Goal: Information Seeking & Learning: Learn about a topic

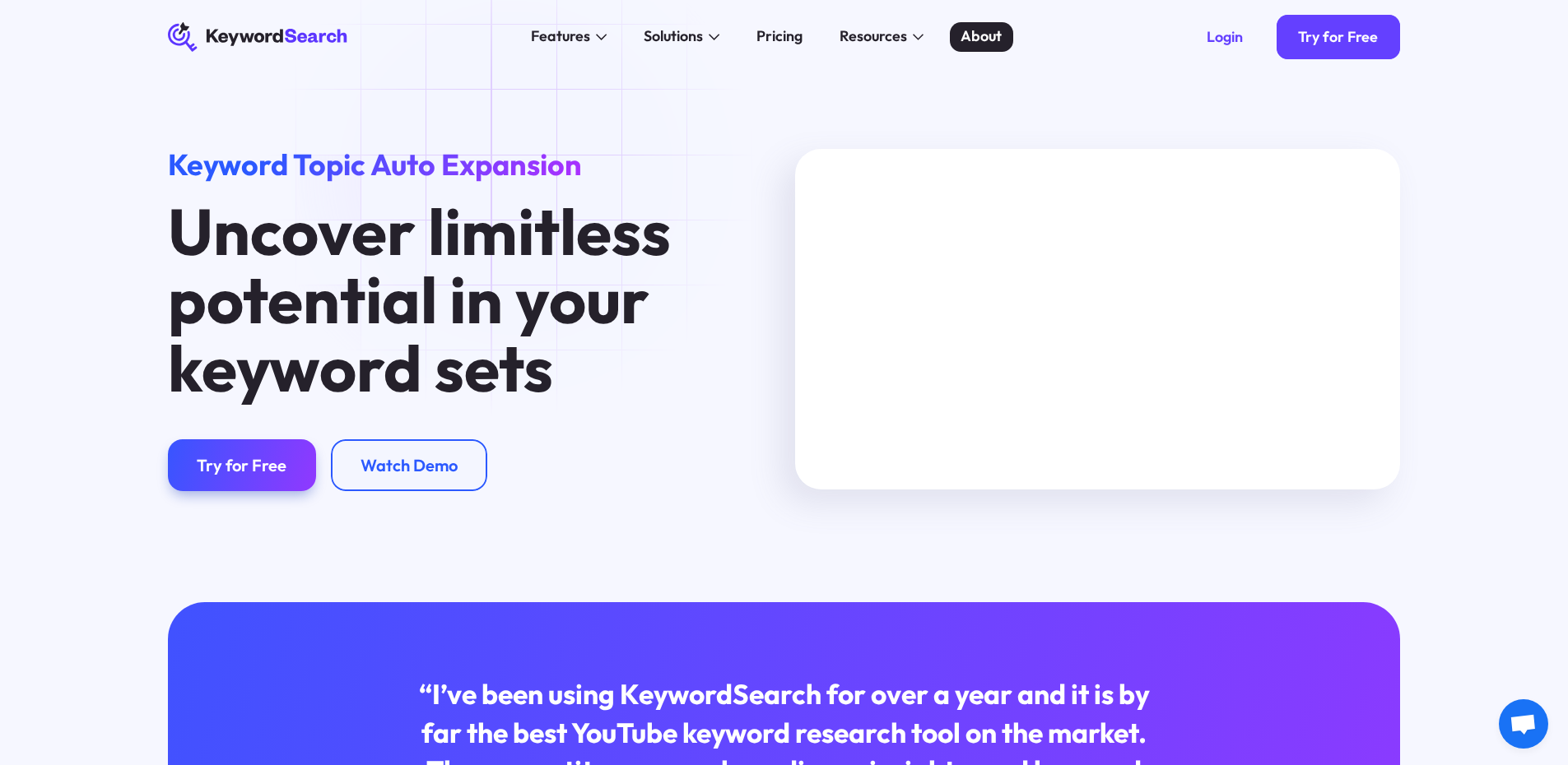
click at [992, 35] on div "About" at bounding box center [980, 36] width 41 height 22
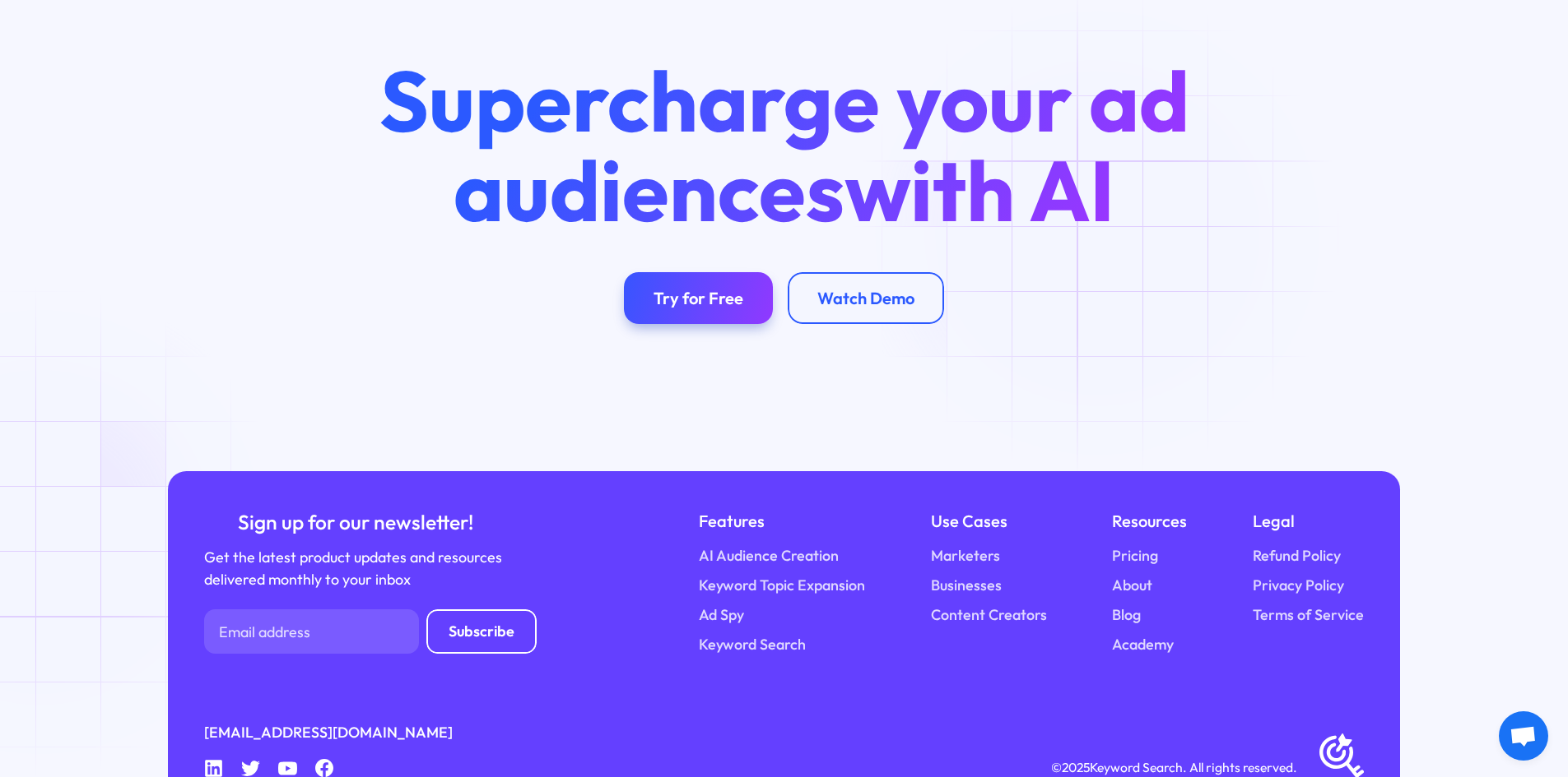
scroll to position [3586, 0]
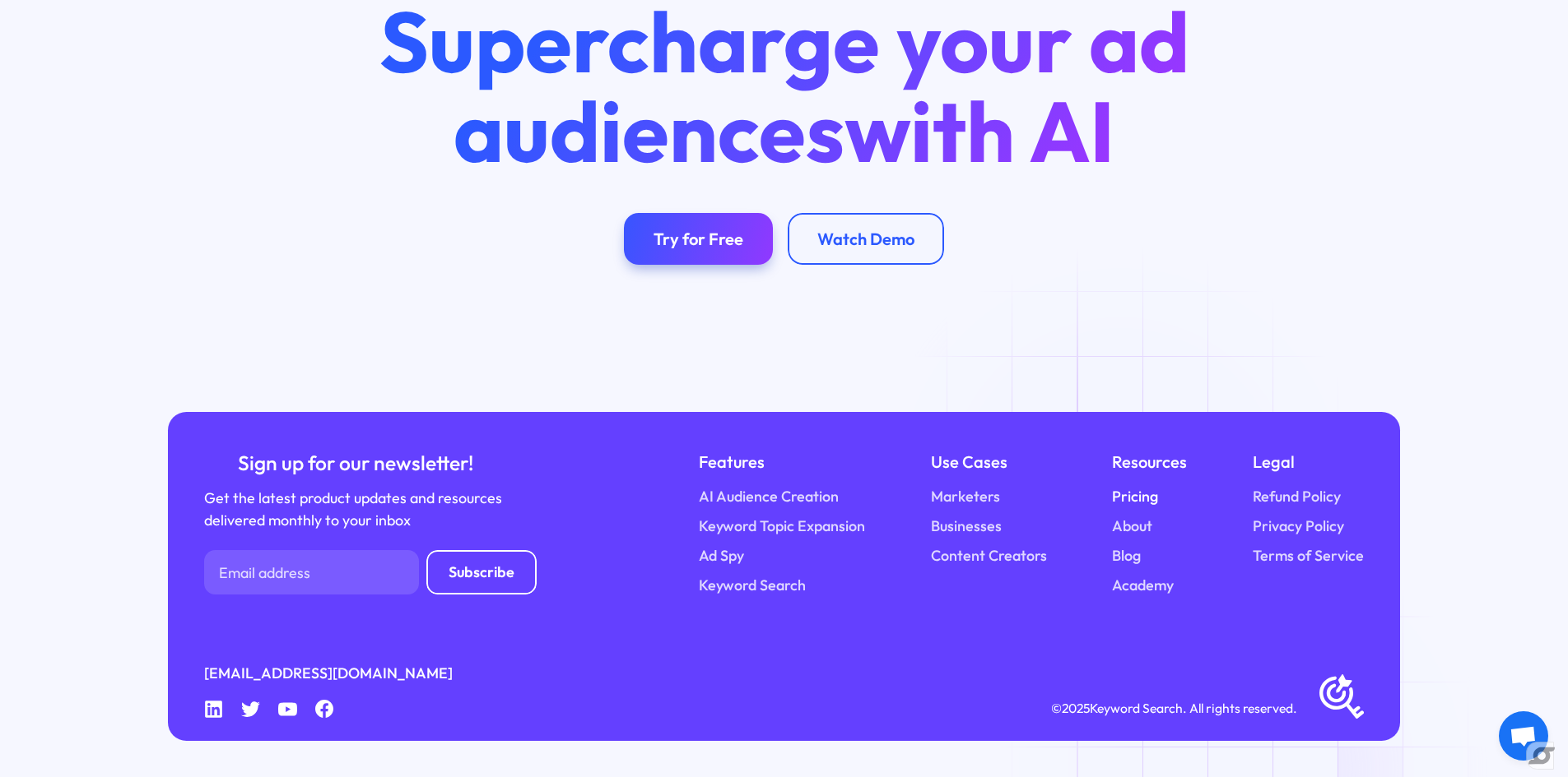
click at [1129, 490] on link "Pricing" at bounding box center [1134, 498] width 46 height 22
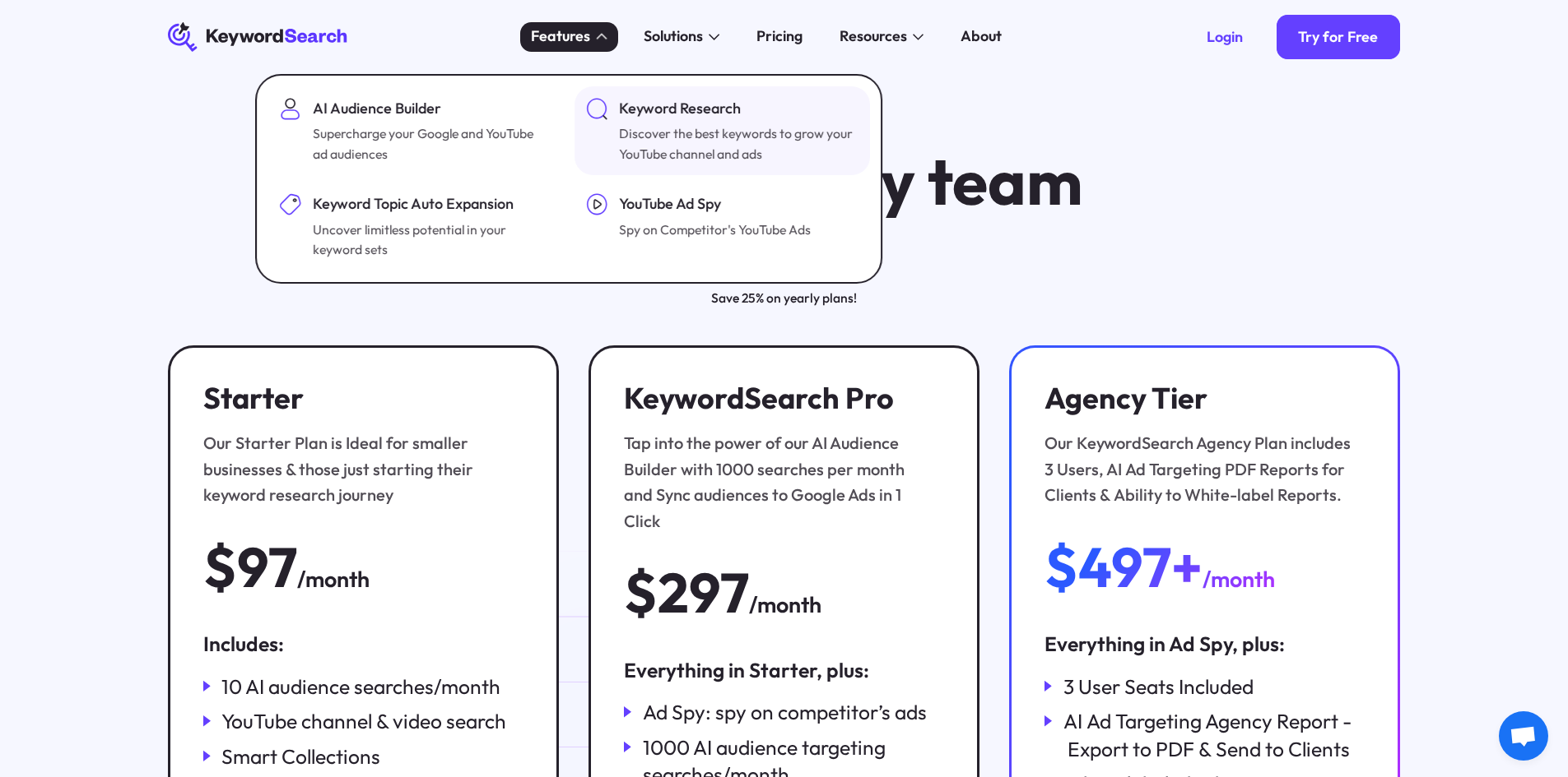
click at [689, 115] on div "Keyword Research" at bounding box center [737, 109] width 236 height 22
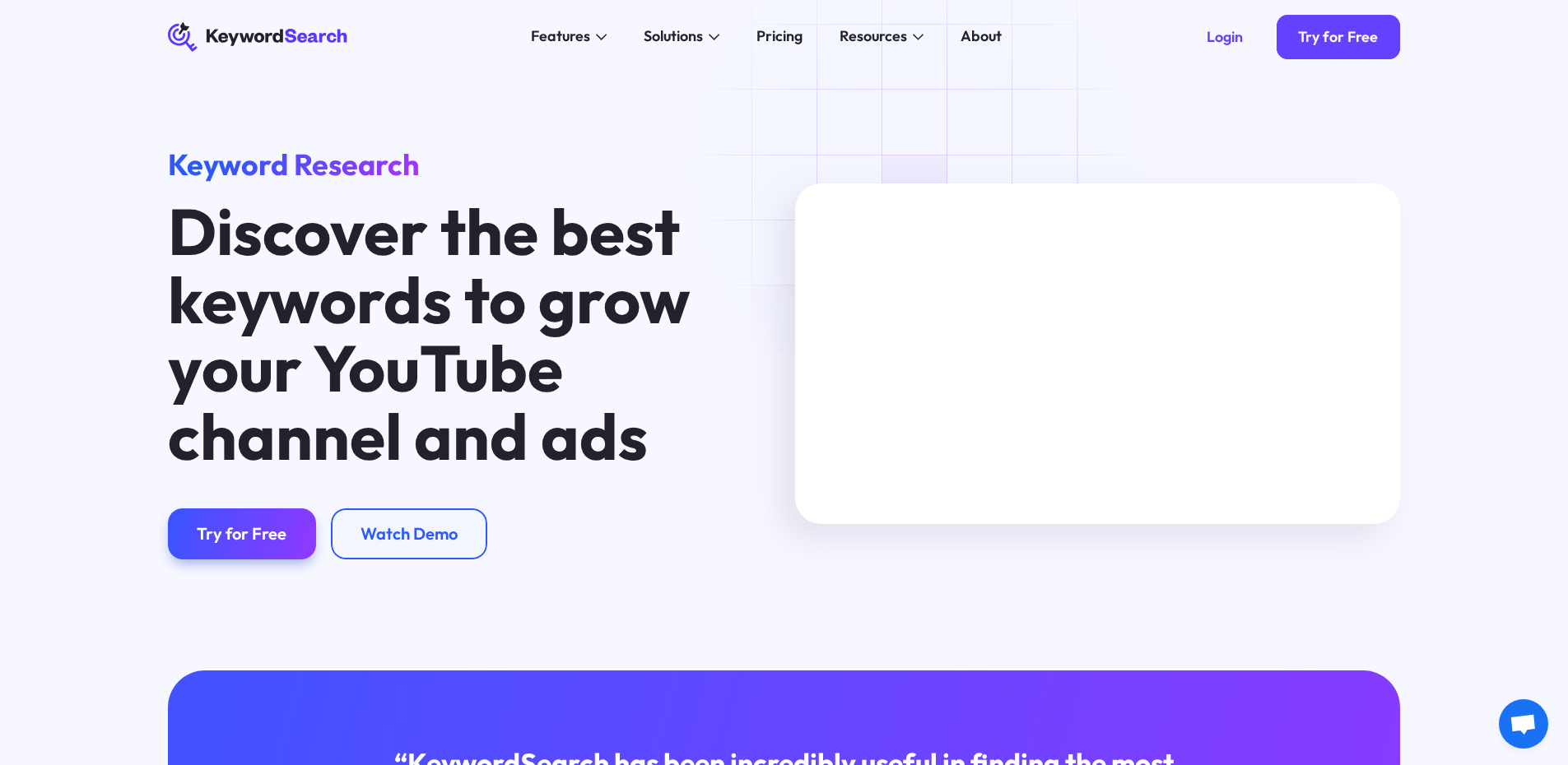
click at [299, 42] on icon at bounding box center [257, 37] width 179 height 28
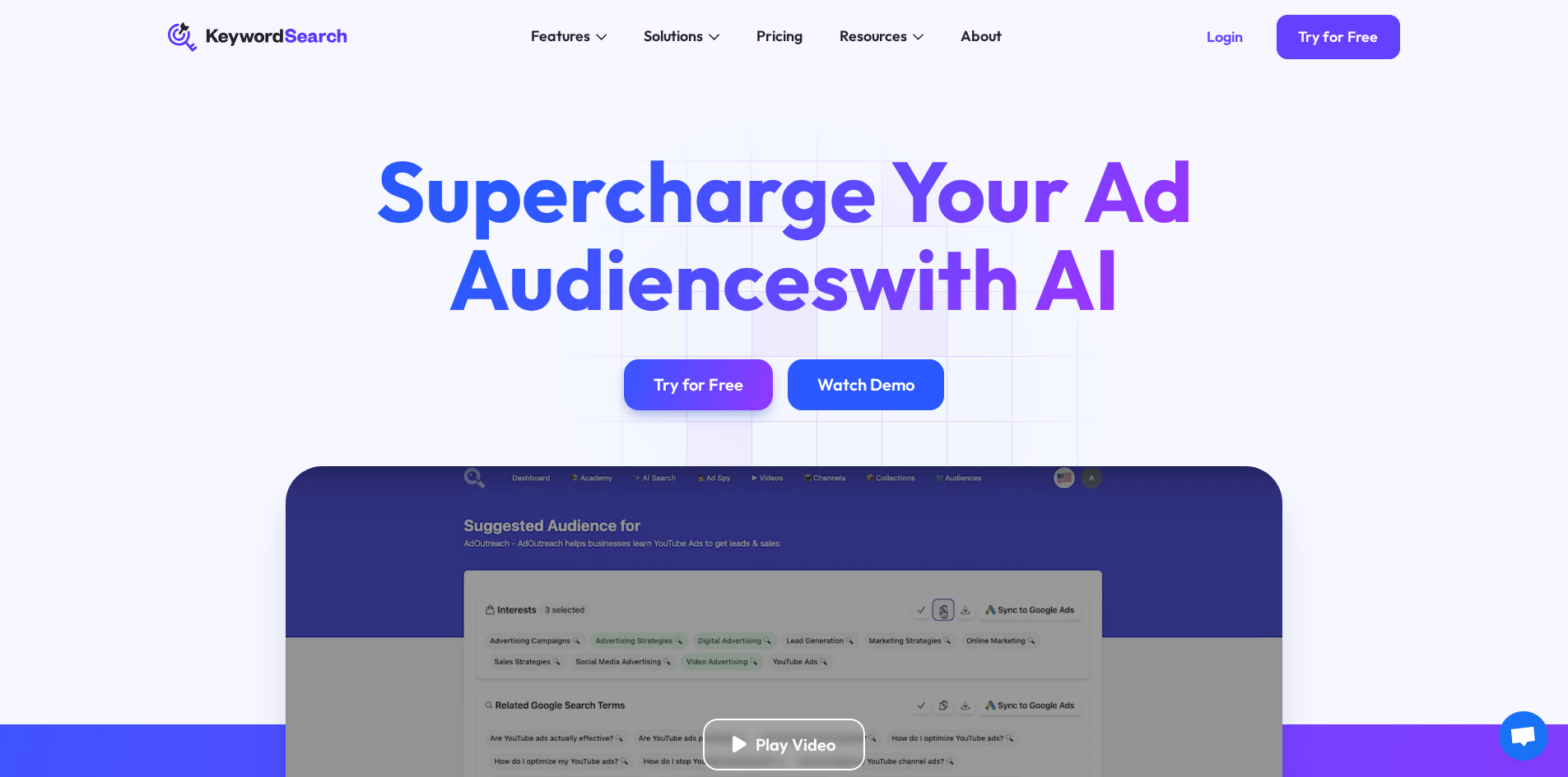
click at [883, 393] on div "Watch Demo" at bounding box center [865, 385] width 97 height 20
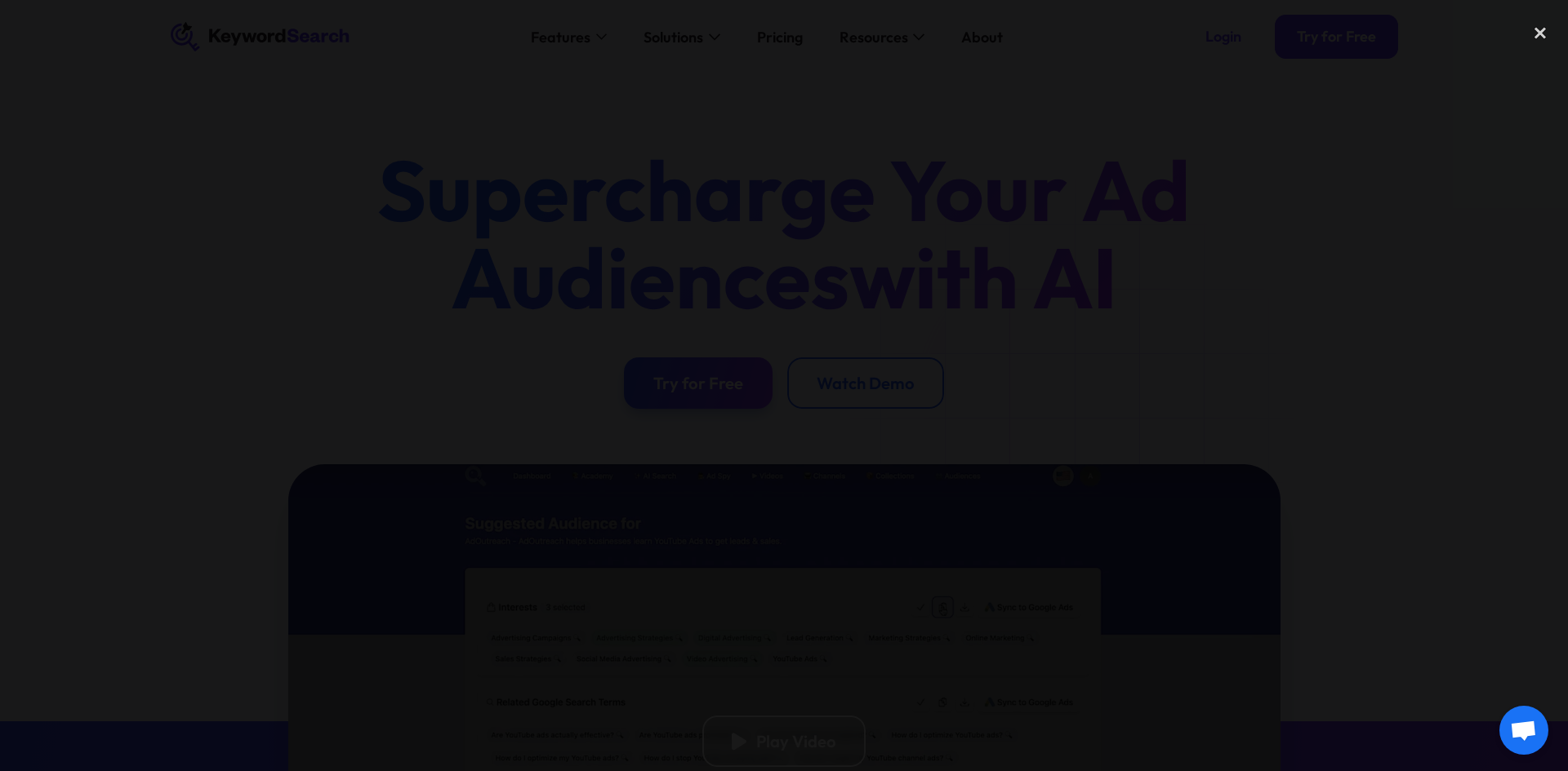
click at [257, 383] on div at bounding box center [784, 386] width 1568 height 740
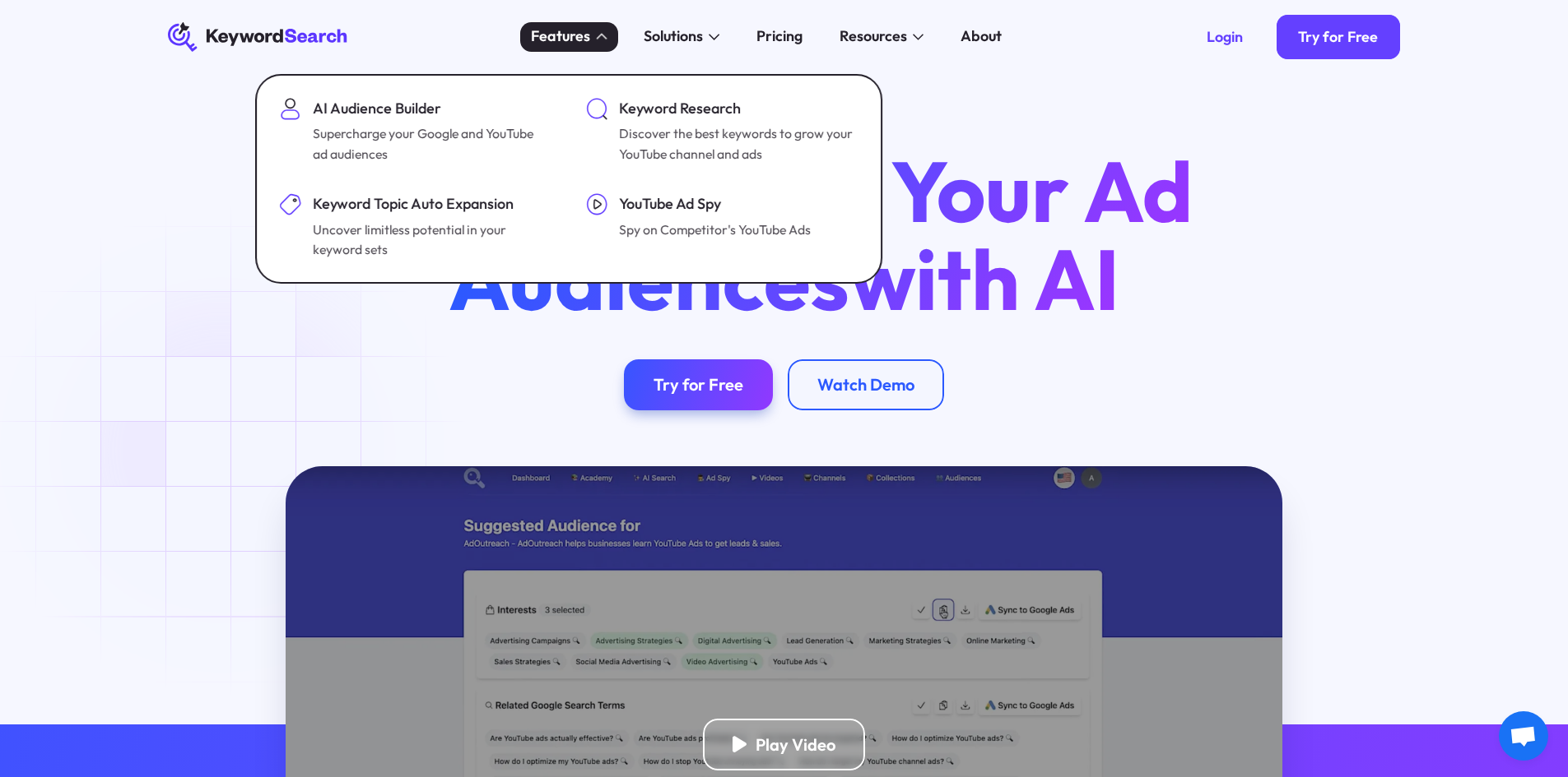
click at [573, 40] on div "Features" at bounding box center [560, 36] width 59 height 22
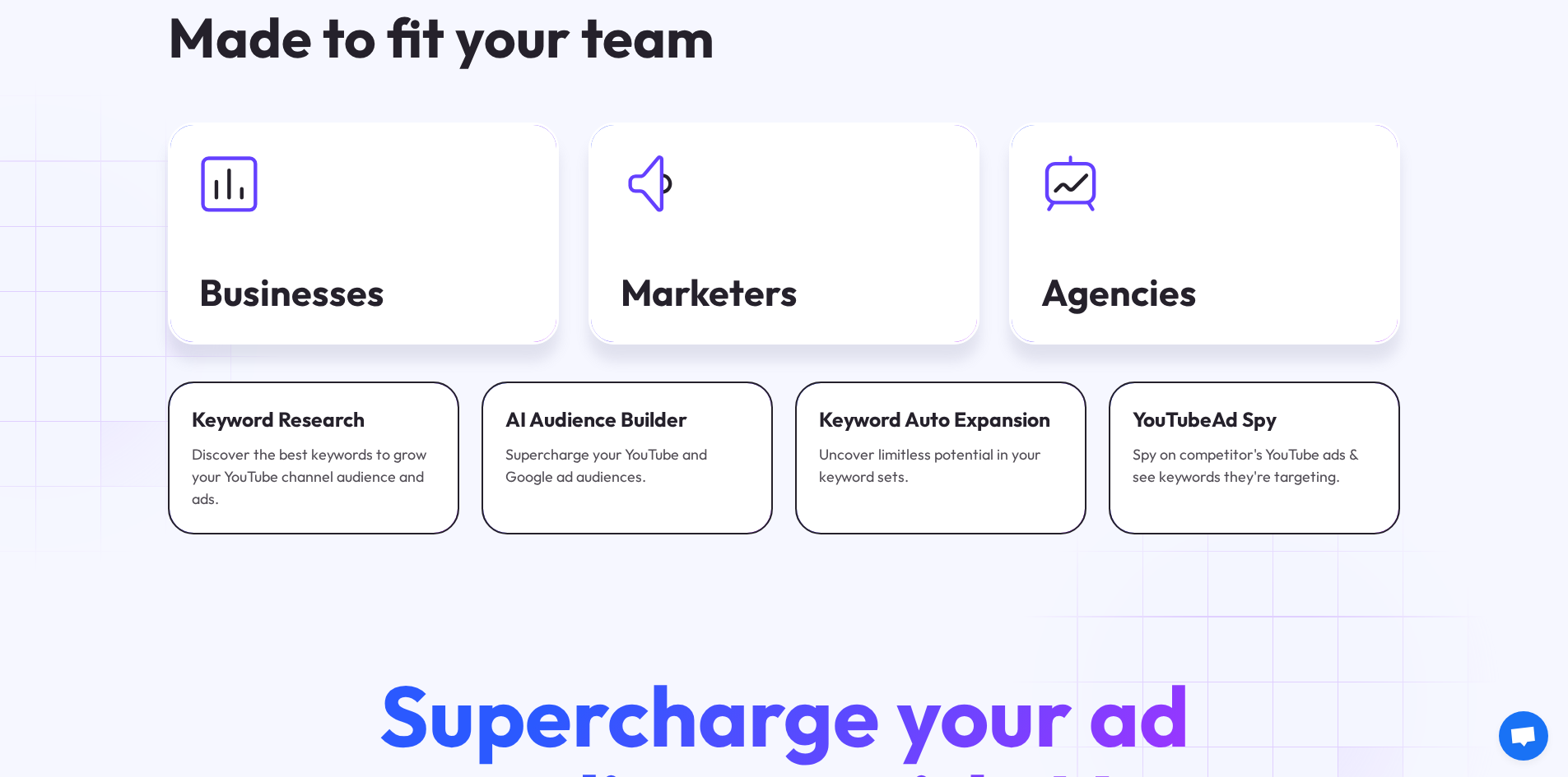
scroll to position [5841, 0]
